Goal: Transaction & Acquisition: Purchase product/service

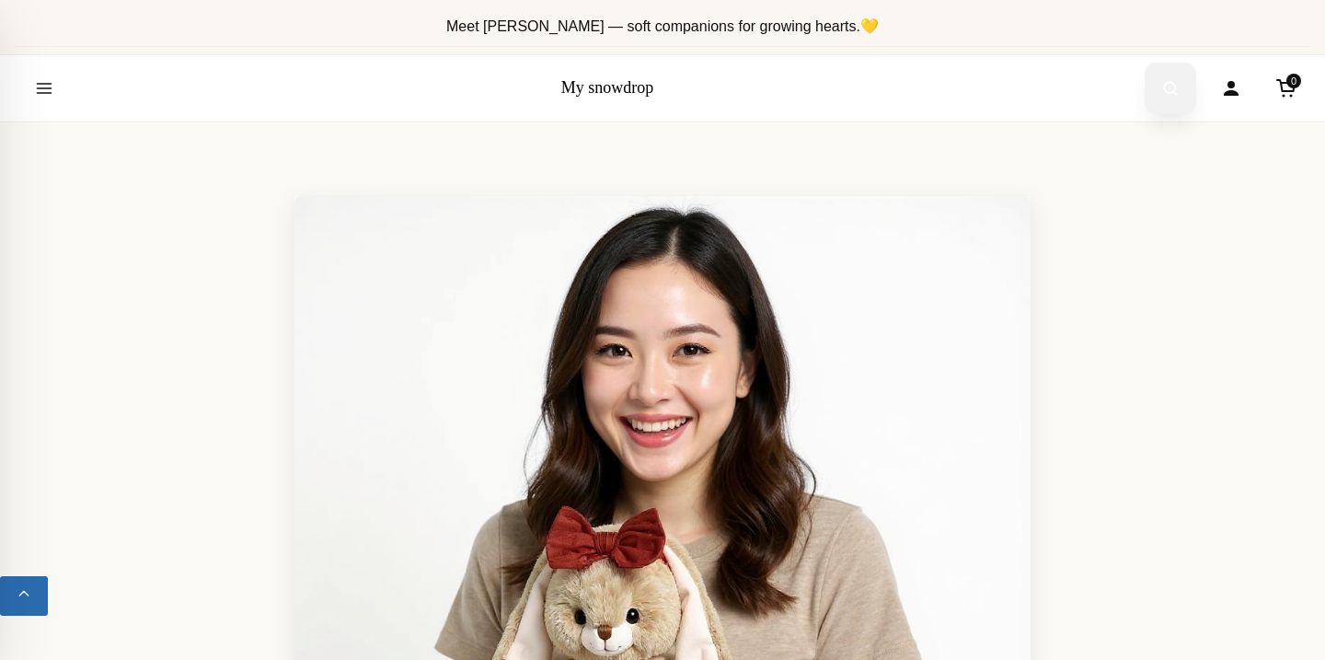
click at [1161, 77] on icon "Open search" at bounding box center [1170, 88] width 18 height 33
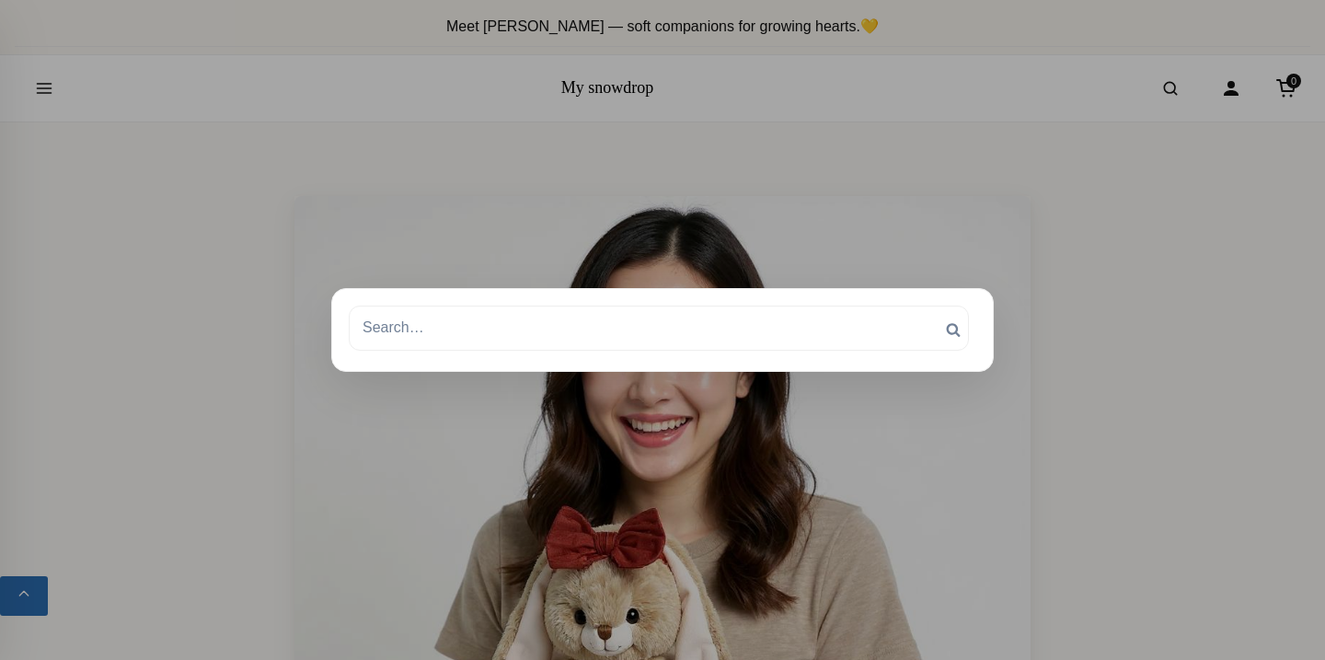
click at [855, 350] on form "Search for: Search Search" at bounding box center [662, 329] width 627 height 48
click at [864, 292] on div "Search Search for: Search Search" at bounding box center [662, 329] width 662 height 83
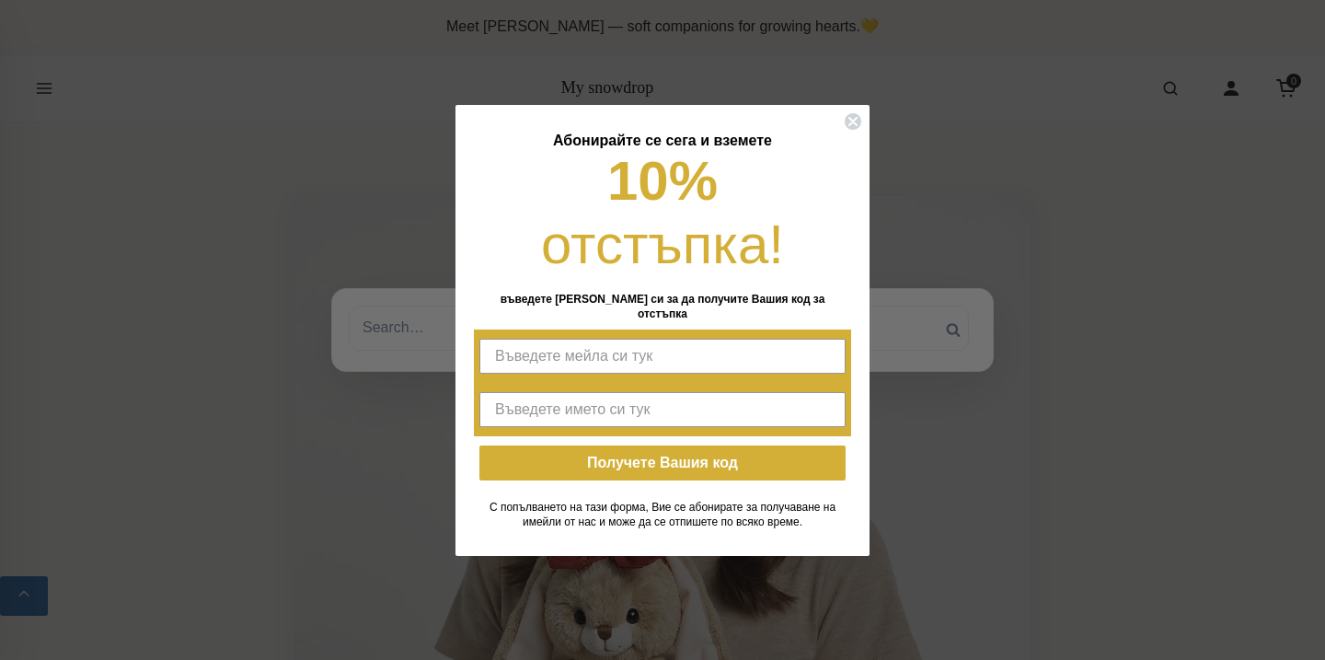
click at [840, 323] on div "[PERSON_NAME] се сега и вземете 10% отстъпка! въведете мейла си за да получите …" at bounding box center [662, 226] width 377 height 206
click at [892, 324] on div "Close dialog [PERSON_NAME] се сега и вземете 10% отстъпка! въведете мейла си за…" at bounding box center [662, 330] width 1325 height 660
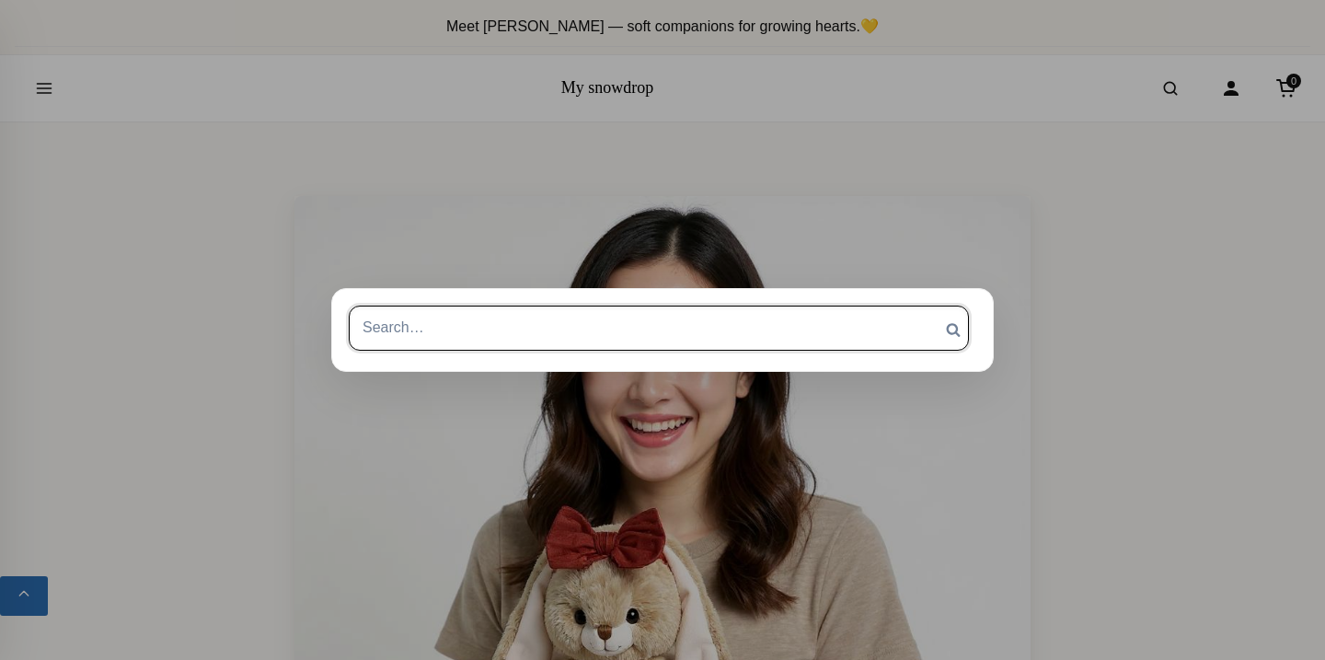
click at [891, 325] on input "Search for:" at bounding box center [659, 327] width 620 height 44
type input "konges"
click at [930, 305] on input "Search" at bounding box center [953, 329] width 46 height 48
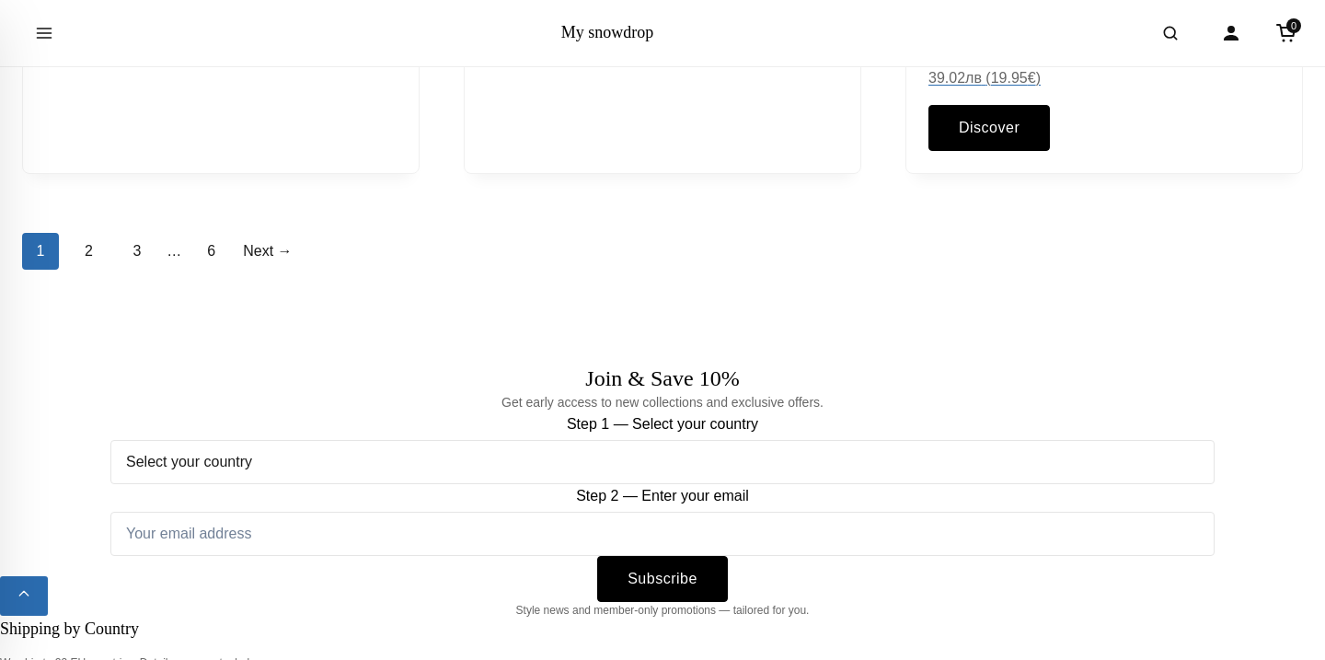
scroll to position [2754, 0]
